Goal: Task Accomplishment & Management: Use online tool/utility

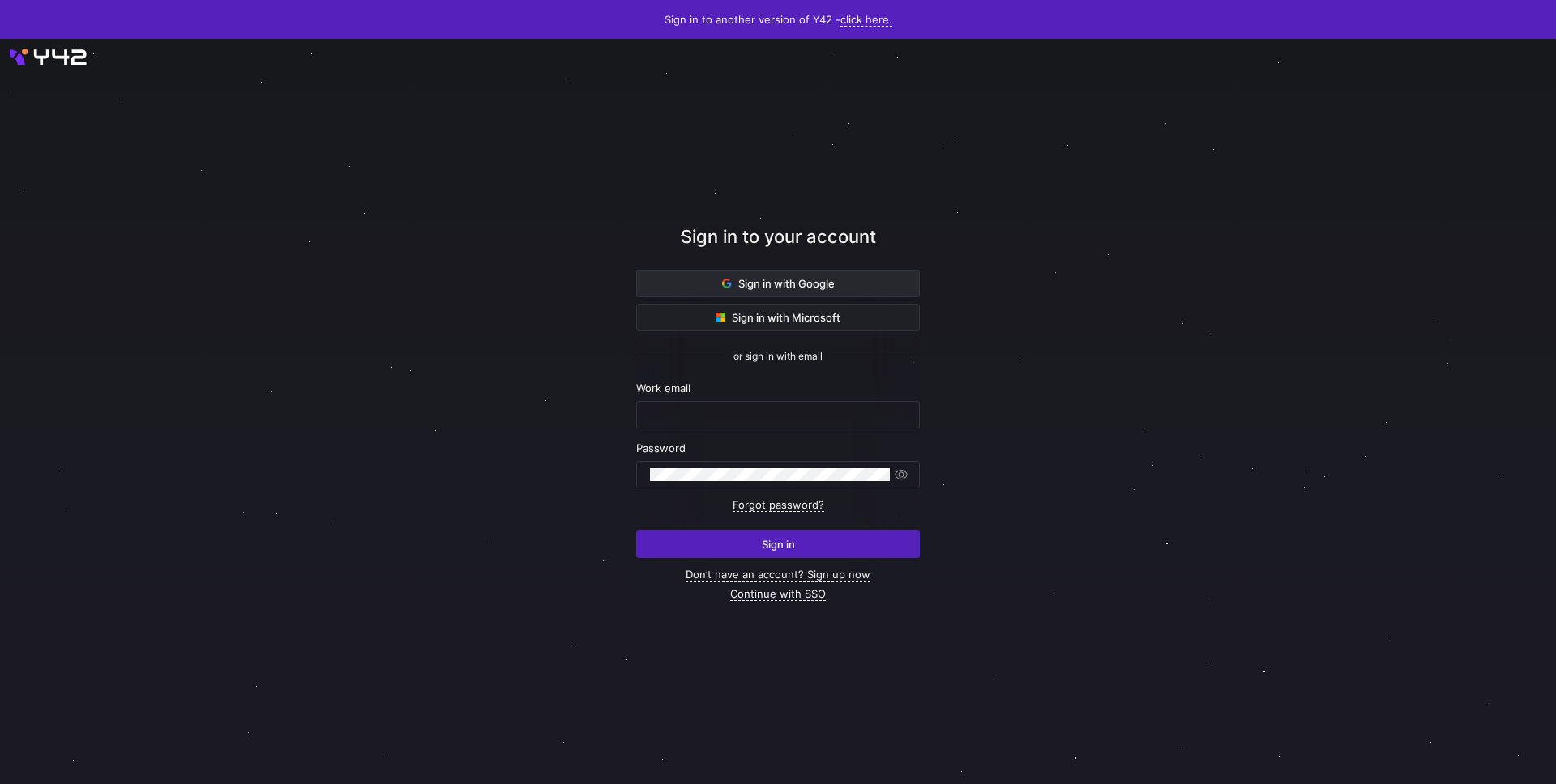
click at [702, 291] on span at bounding box center [778, 282] width 282 height 26
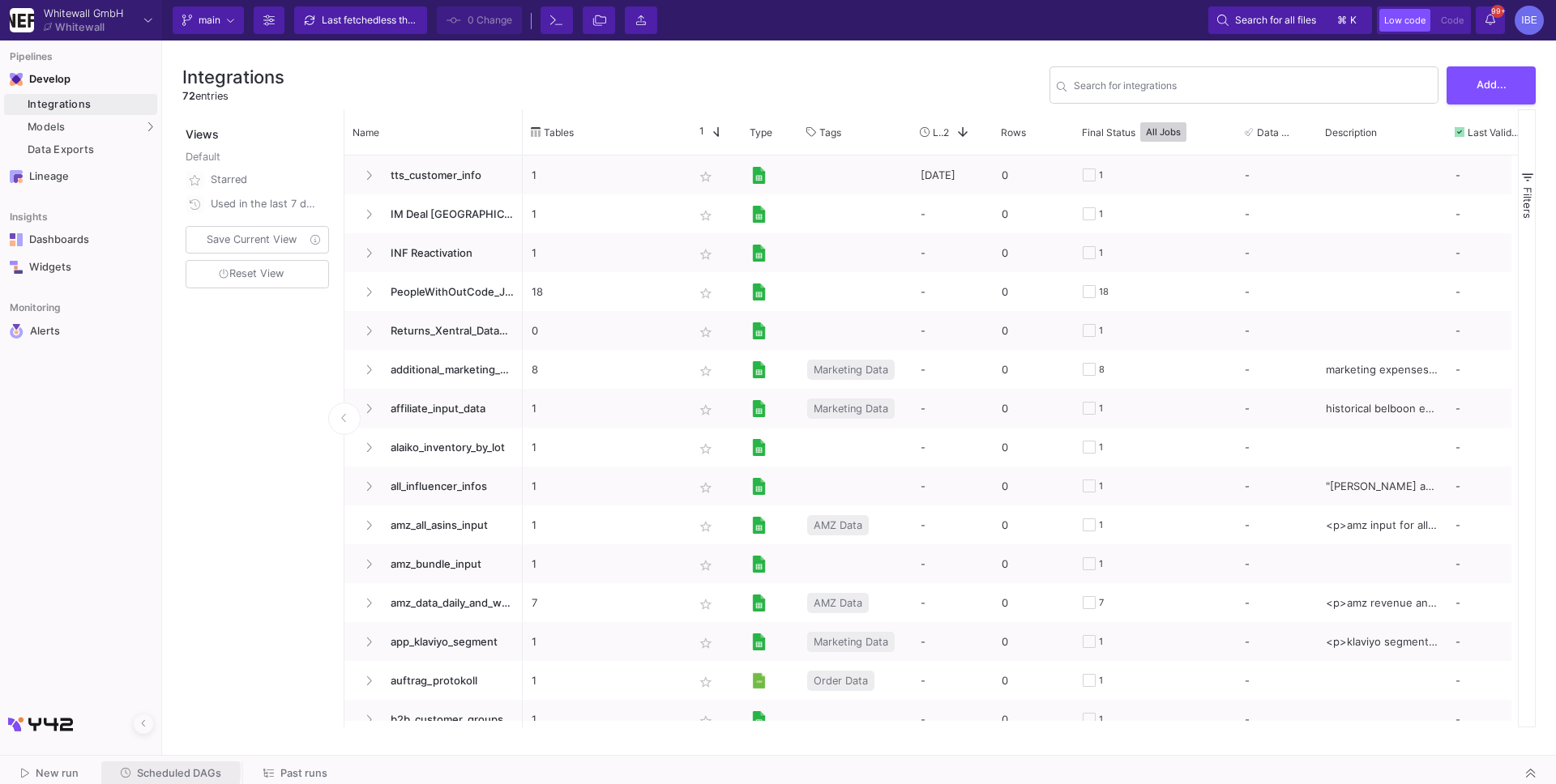
click at [164, 771] on span "Scheduled DAGs" at bounding box center [180, 773] width 84 height 12
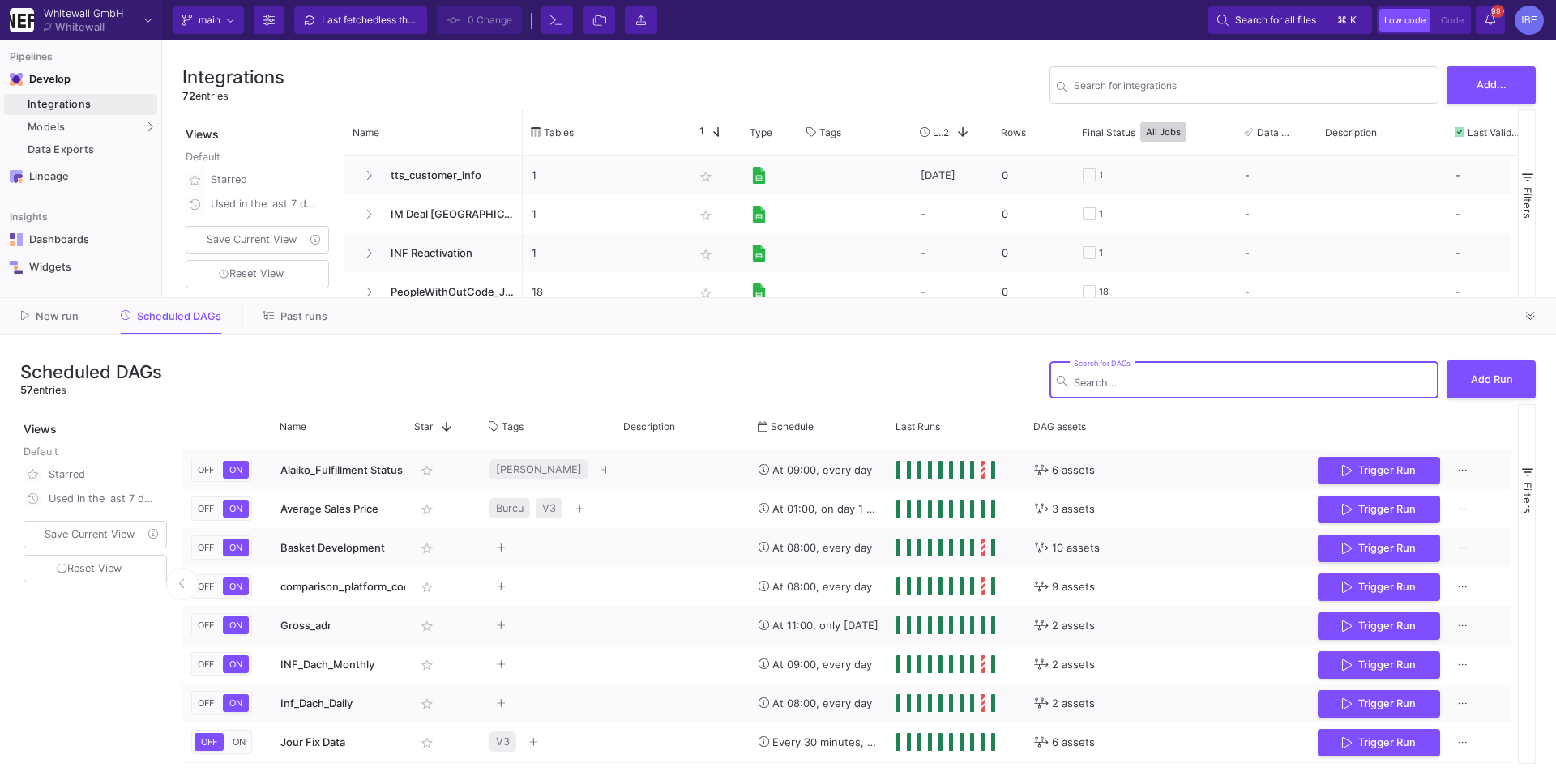
click at [1228, 392] on div "Search for DAGs" at bounding box center [1252, 378] width 357 height 40
click at [1208, 374] on div "Search for DAGs" at bounding box center [1252, 378] width 357 height 40
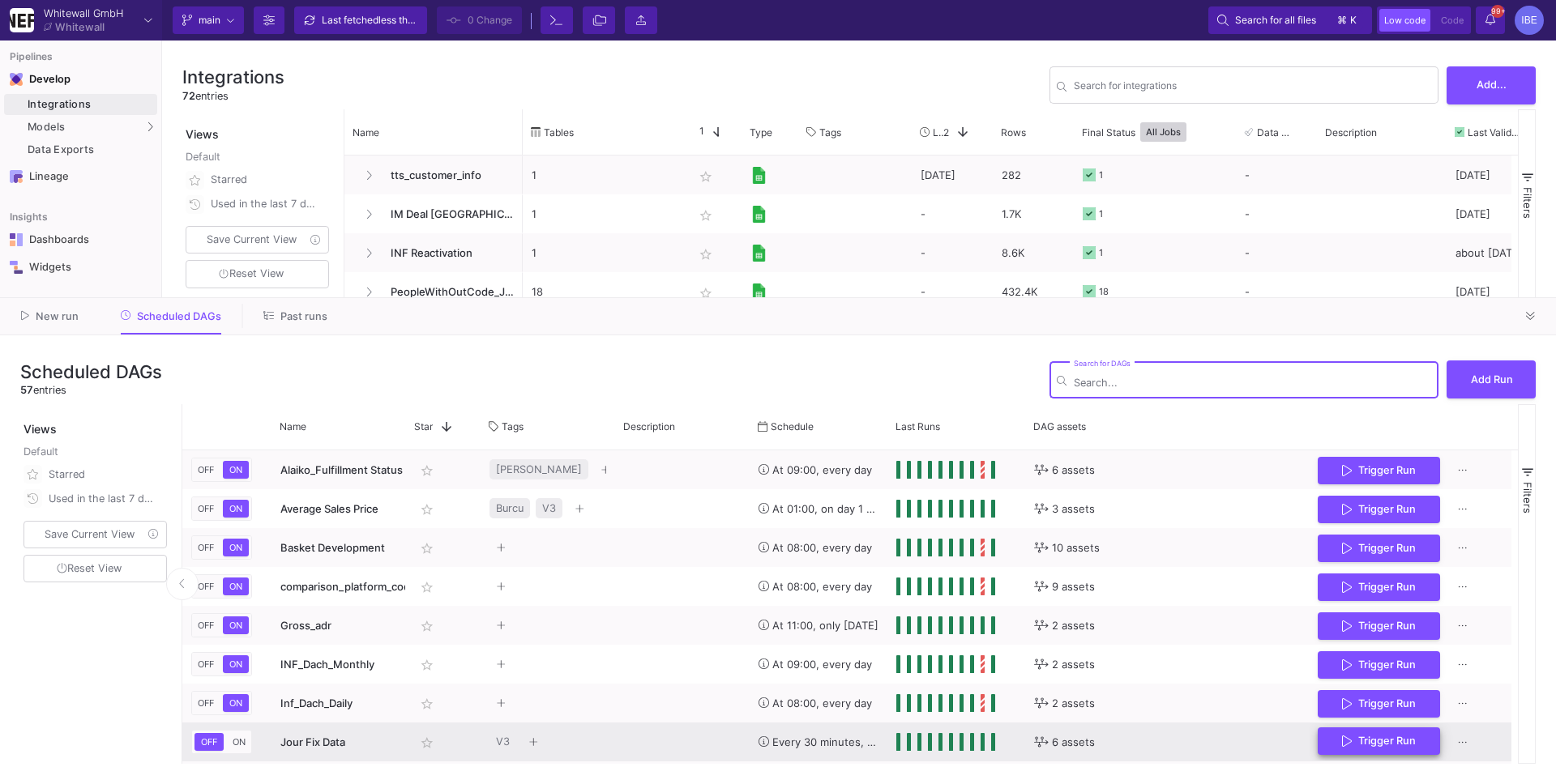
click at [1417, 752] on button "Trigger Run" at bounding box center [1378, 742] width 122 height 28
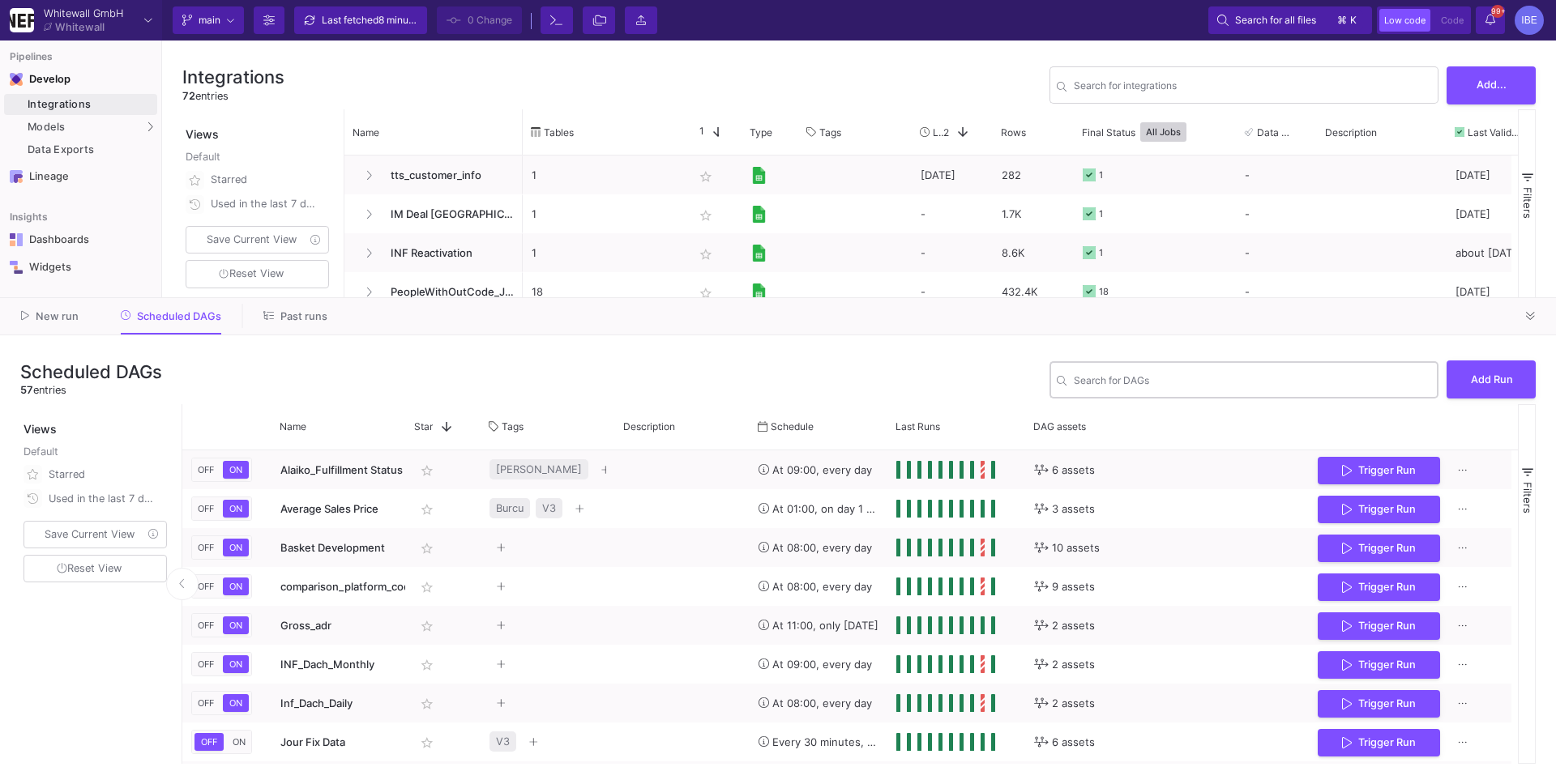
click at [1185, 383] on input "Search for DAGs" at bounding box center [1252, 383] width 357 height 12
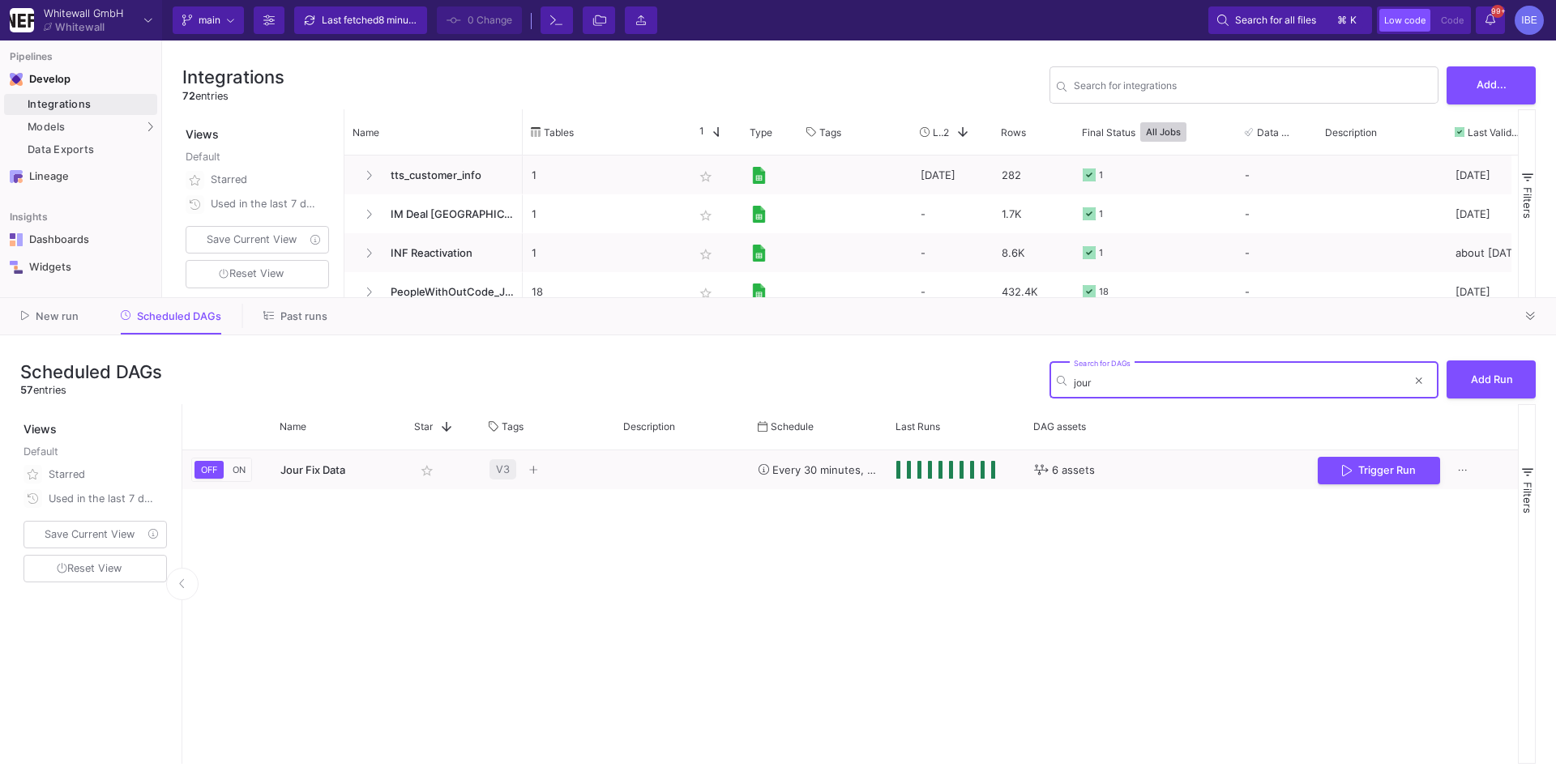
type input "jour"
